Goal: Navigation & Orientation: Find specific page/section

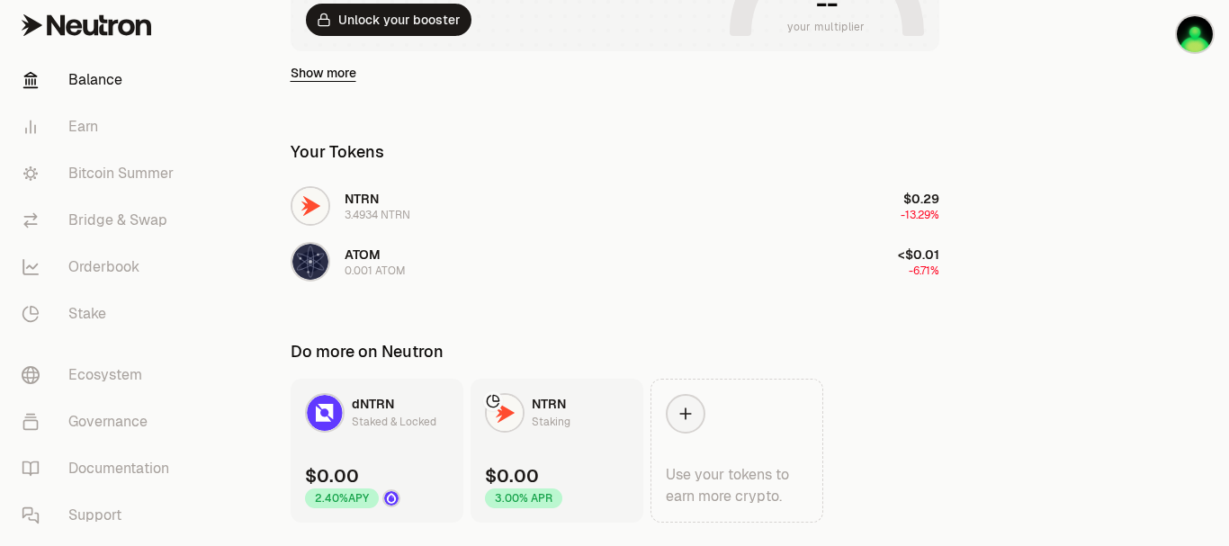
scroll to position [407, 0]
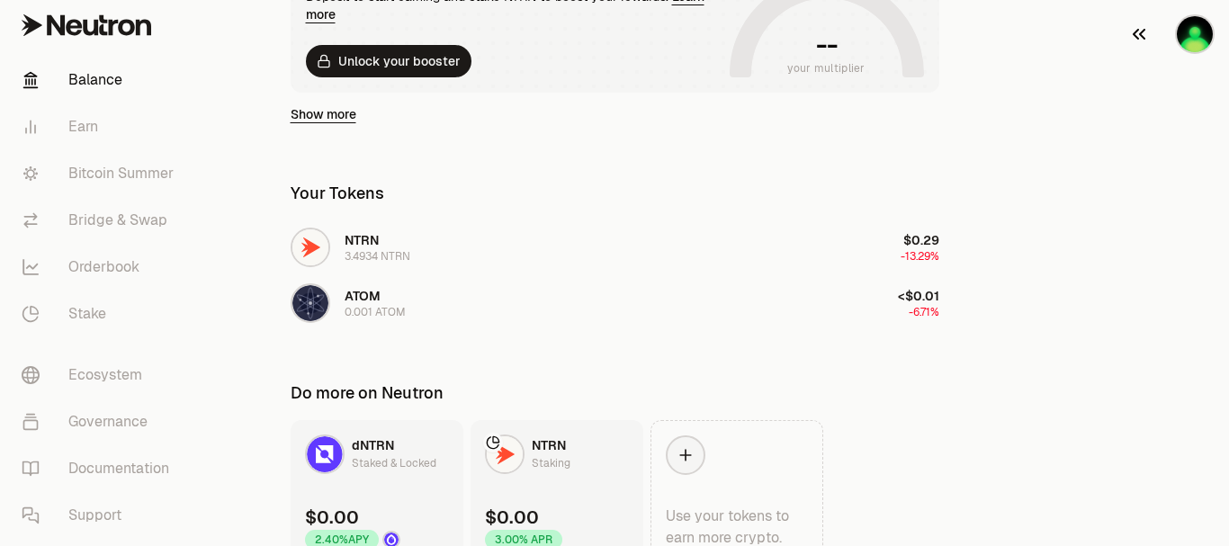
click at [1193, 42] on img "button" at bounding box center [1194, 34] width 36 height 36
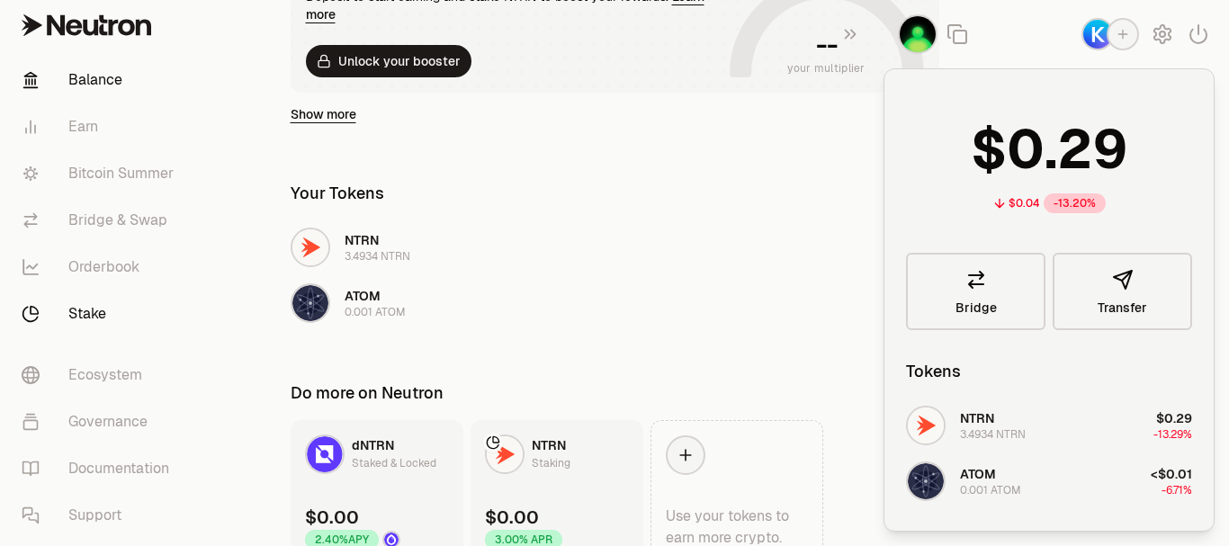
click at [97, 313] on link "Stake" at bounding box center [100, 314] width 187 height 47
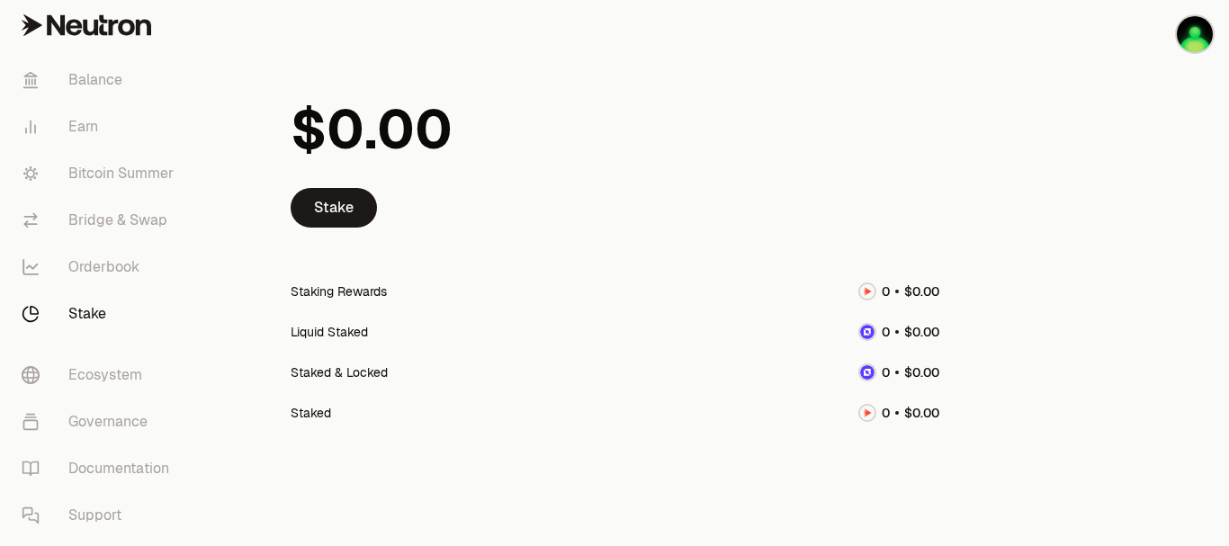
scroll to position [89, 0]
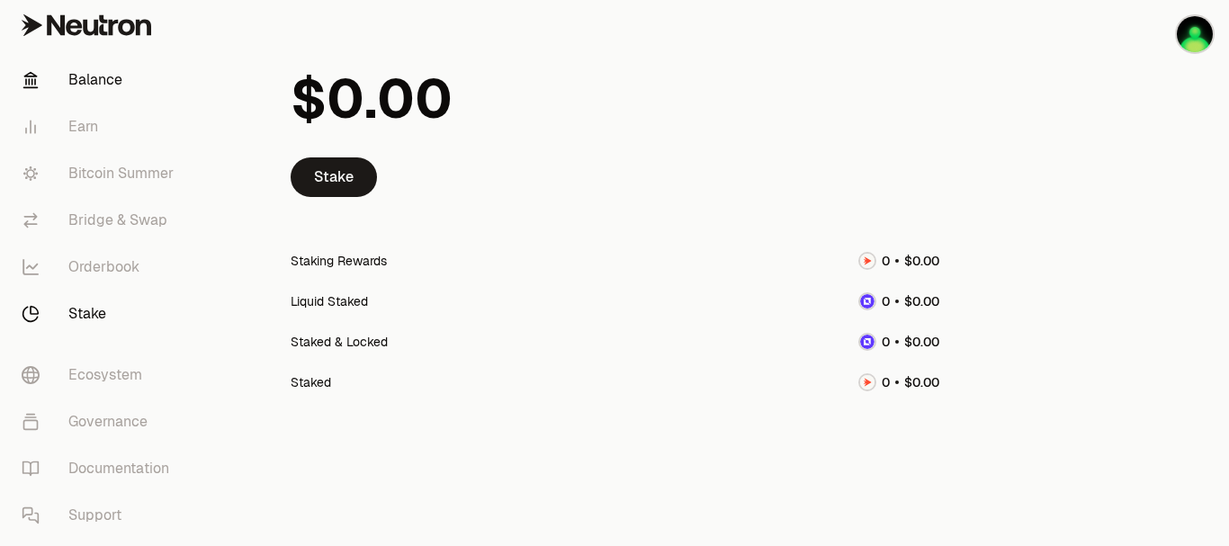
click at [87, 83] on link "Balance" at bounding box center [100, 80] width 187 height 47
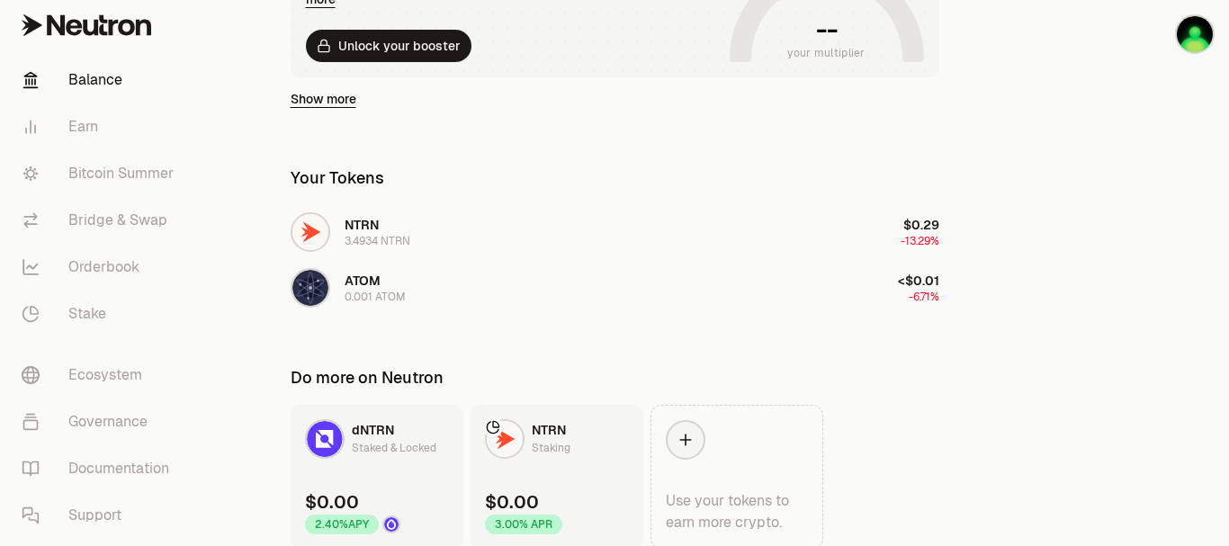
scroll to position [497, 0]
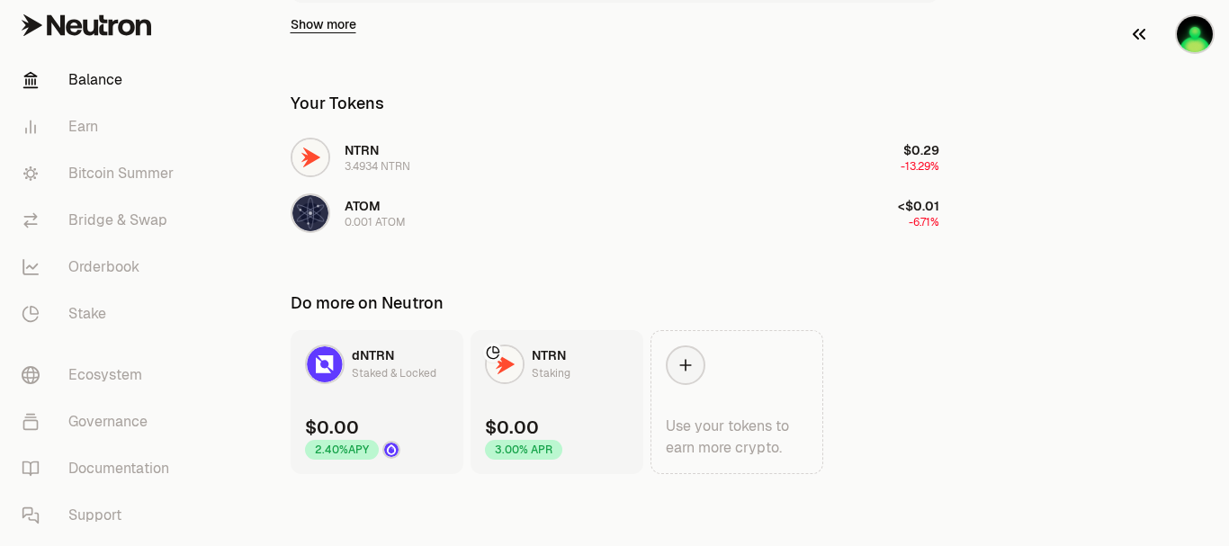
click at [1190, 44] on img "button" at bounding box center [1194, 34] width 36 height 36
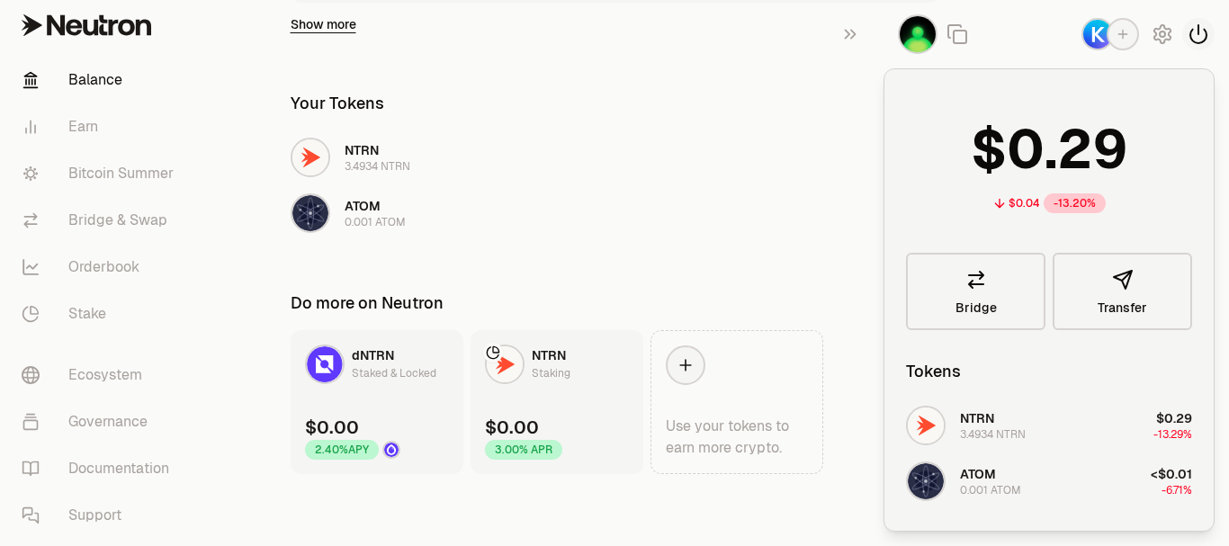
click at [1197, 32] on icon "button" at bounding box center [1198, 34] width 16 height 18
